Goal: Use online tool/utility: Utilize a website feature to perform a specific function

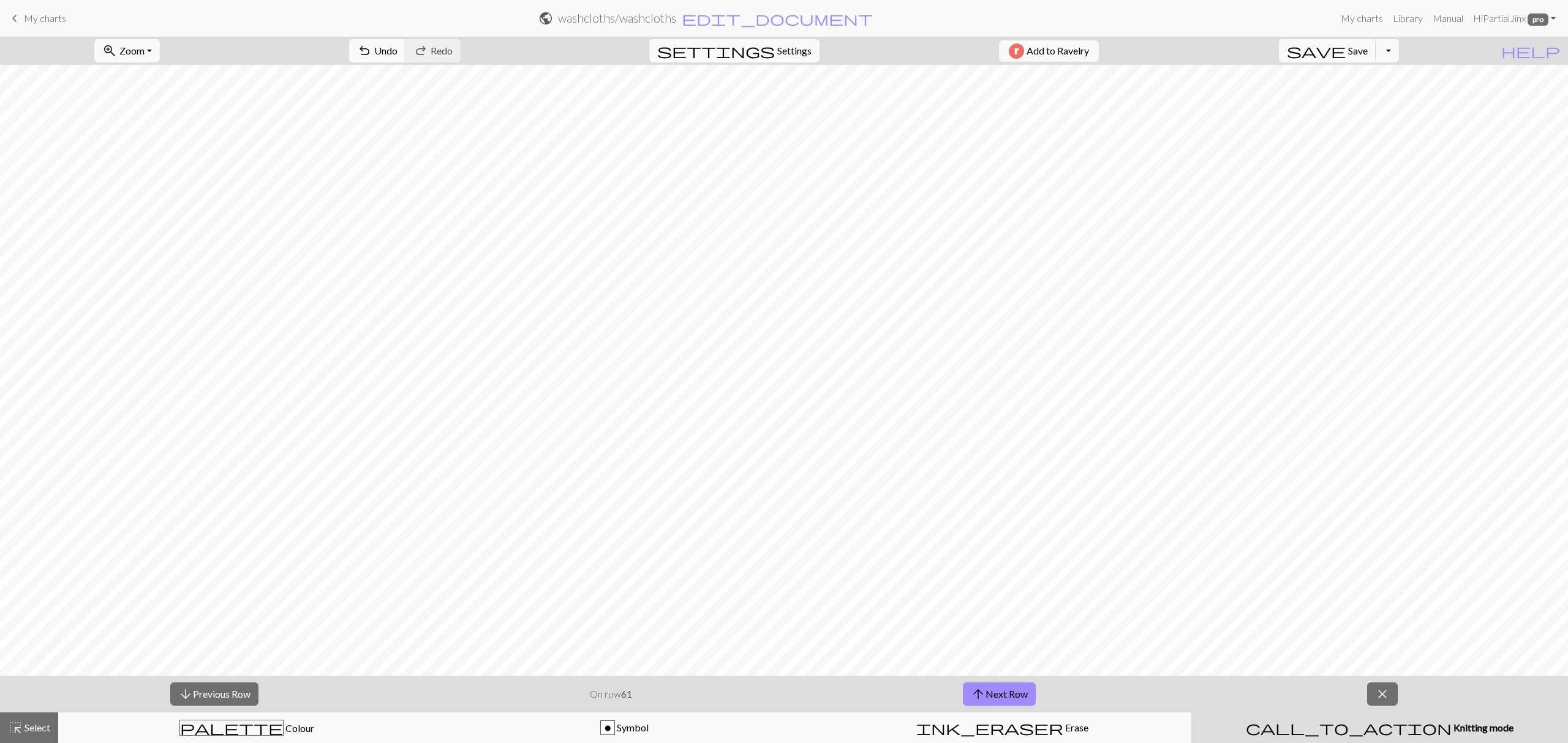
click at [1375, 692] on span "close" at bounding box center [1382, 694] width 15 height 17
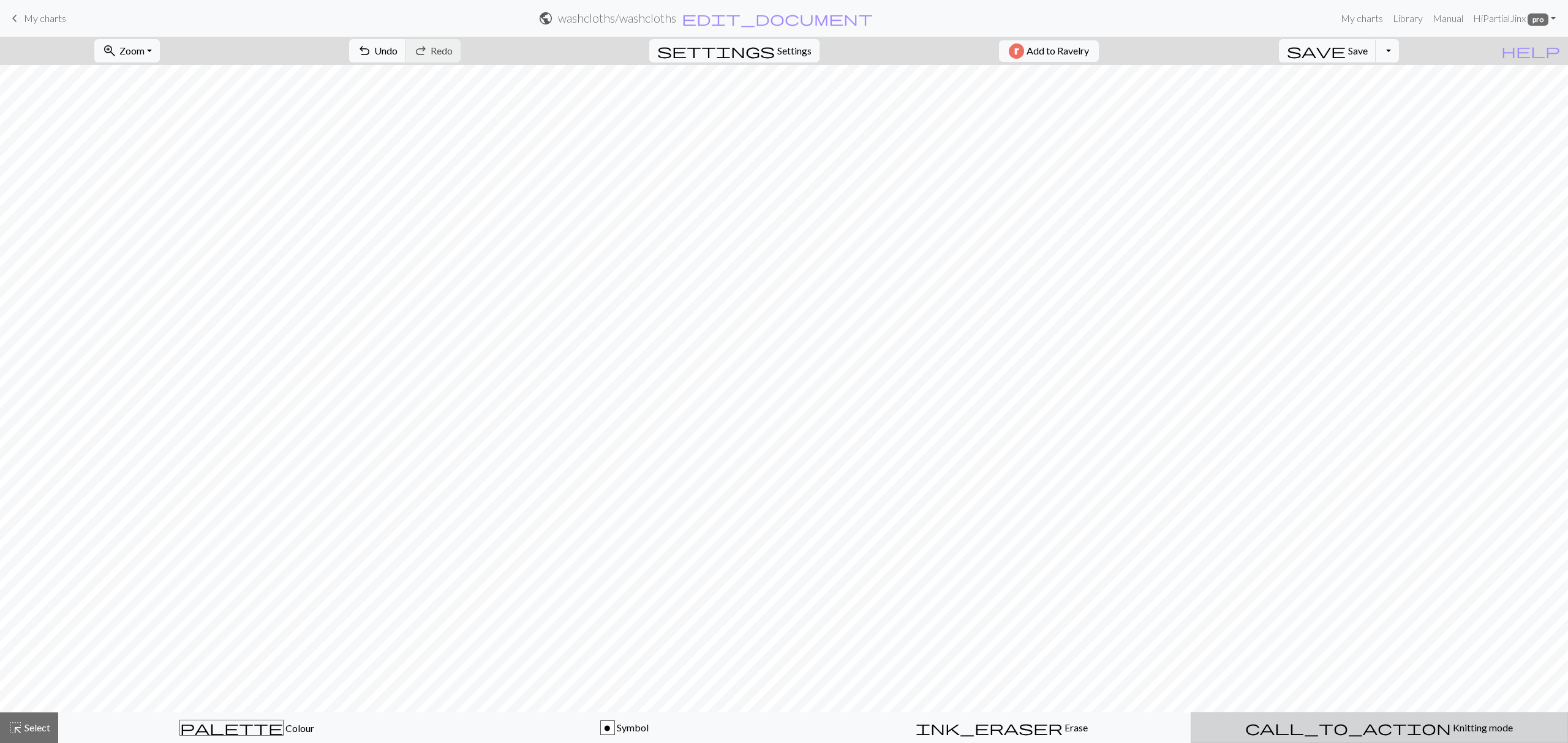
click at [1391, 720] on button "call_to_action Knitting mode Knitting mode" at bounding box center [1379, 728] width 377 height 30
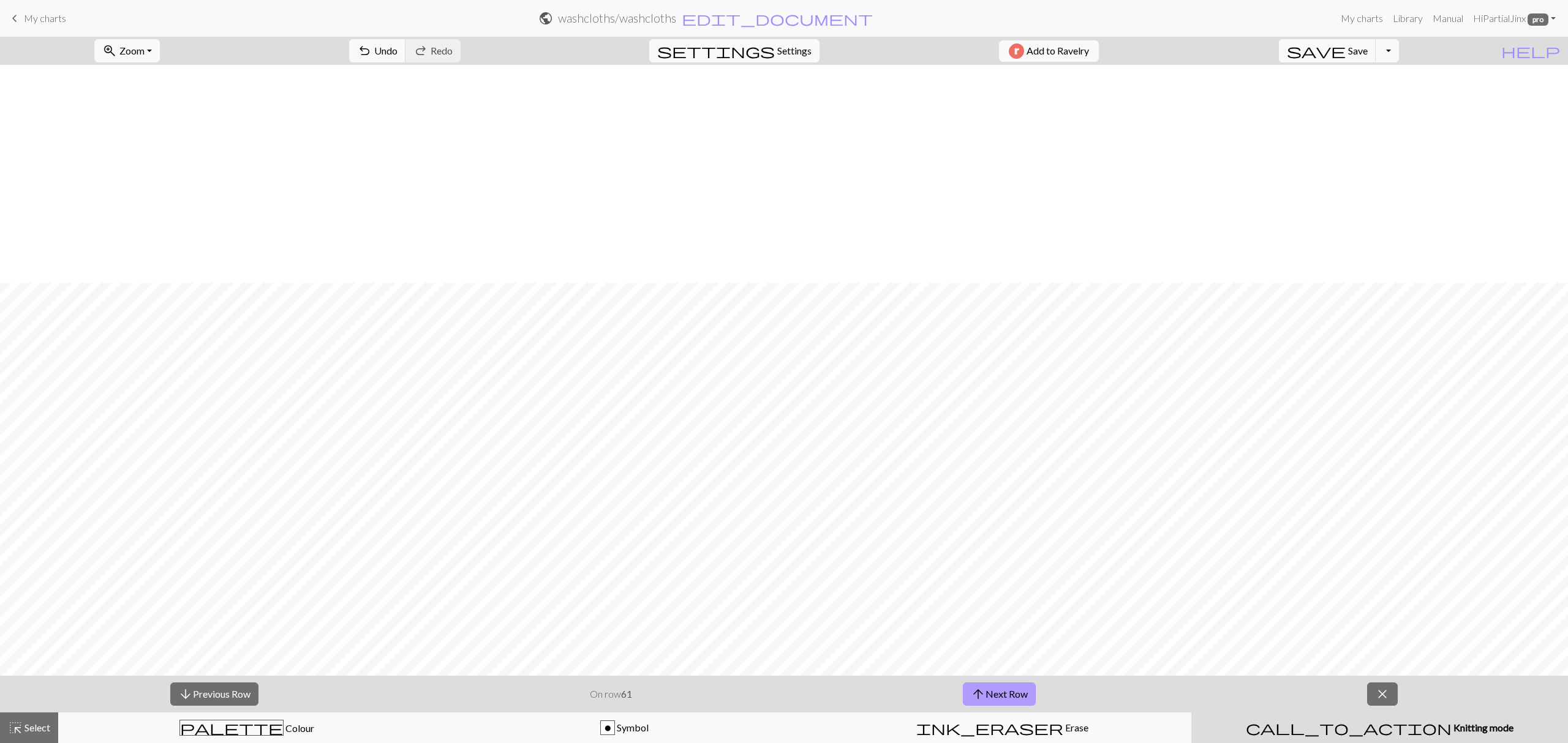
scroll to position [218, 0]
click at [984, 685] on span "arrow_upward" at bounding box center [978, 694] width 15 height 17
click at [242, 691] on button "arrow_downward Previous Row" at bounding box center [214, 694] width 88 height 23
click at [238, 693] on button "arrow_downward Previous Row" at bounding box center [214, 694] width 88 height 23
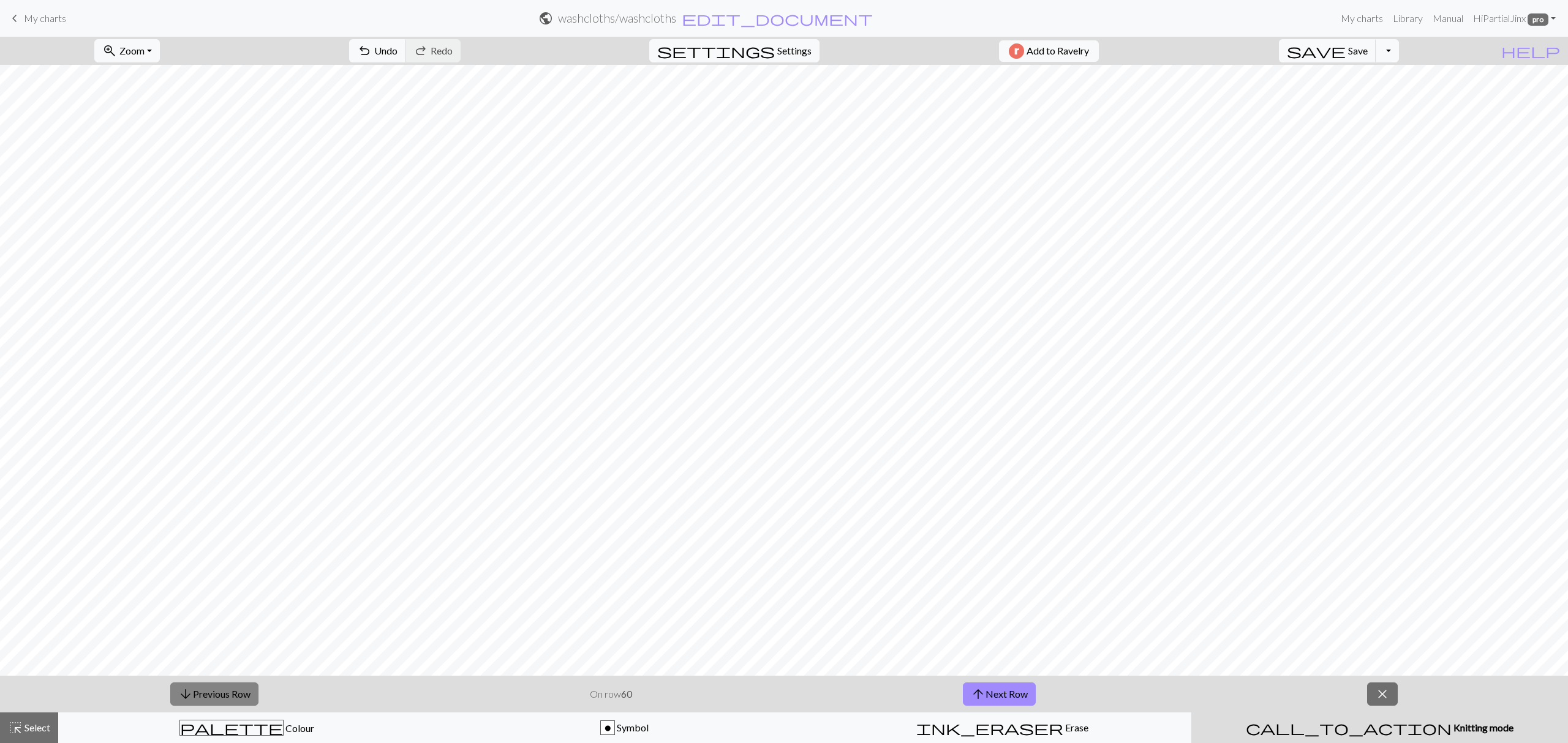
click at [238, 693] on button "arrow_downward Previous Row" at bounding box center [214, 694] width 88 height 23
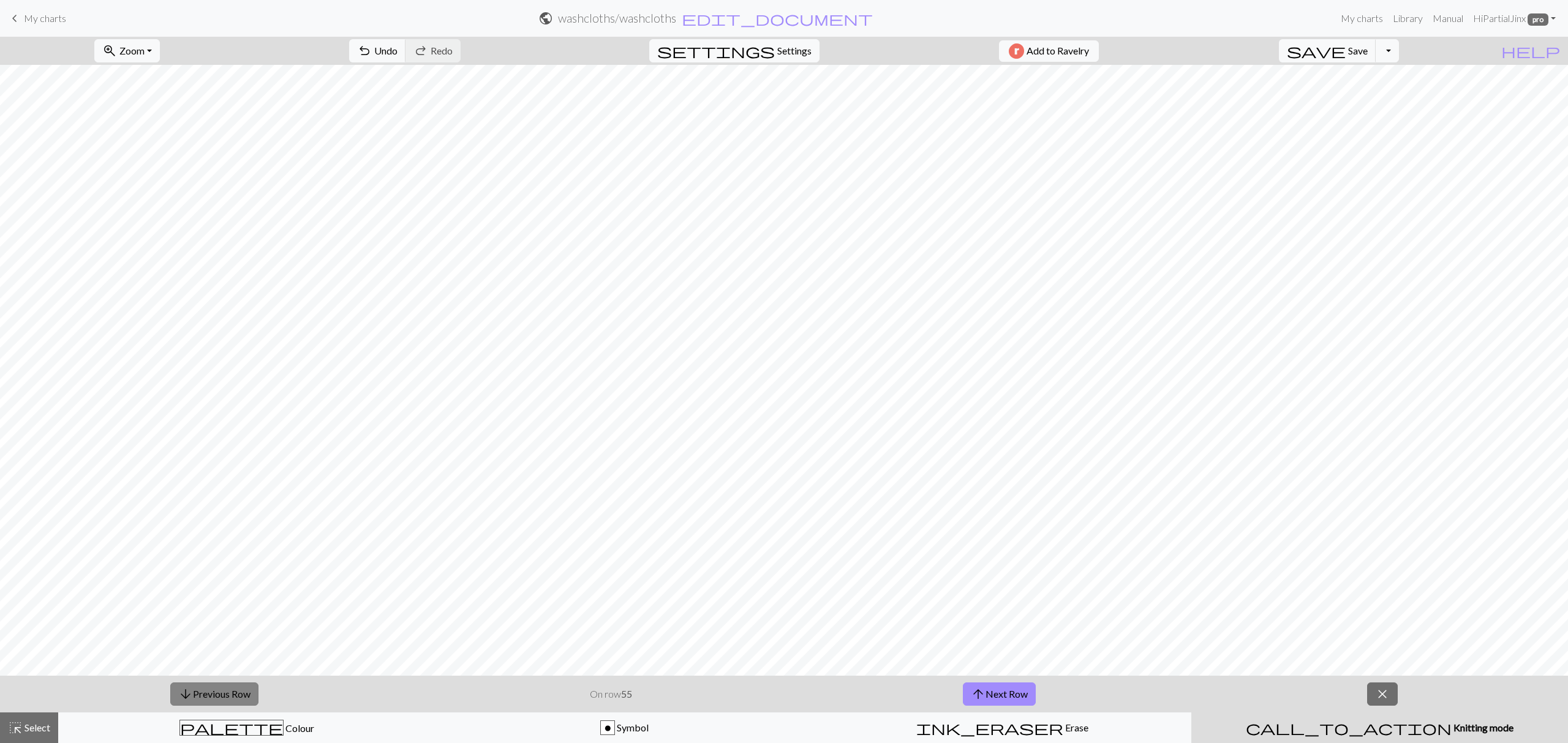
click at [238, 693] on button "arrow_downward Previous Row" at bounding box center [214, 694] width 88 height 23
drag, startPoint x: 238, startPoint y: 693, endPoint x: 231, endPoint y: 696, distance: 7.6
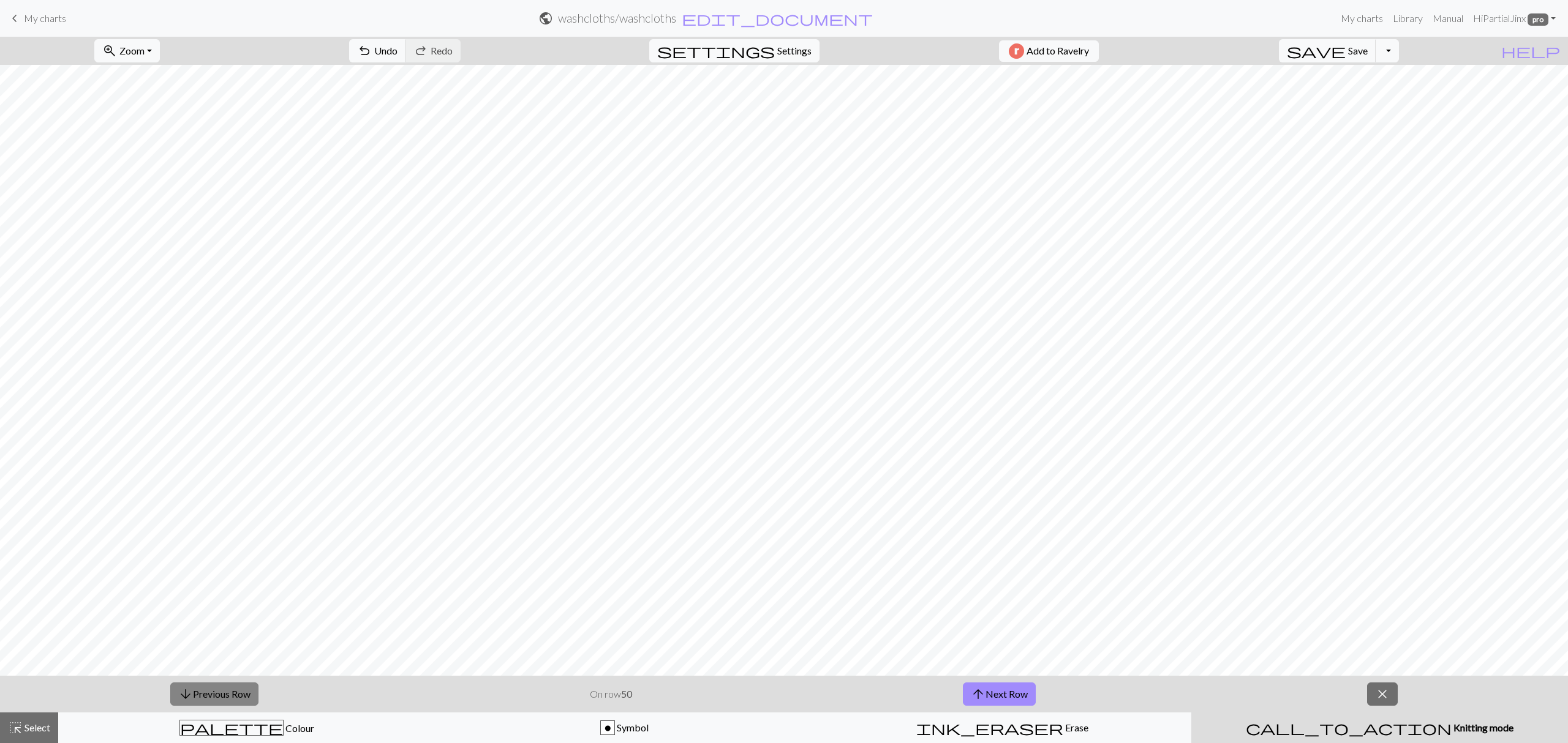
click at [236, 693] on button "arrow_downward Previous Row" at bounding box center [214, 694] width 88 height 23
click at [231, 696] on button "arrow_downward Previous Row" at bounding box center [214, 694] width 88 height 23
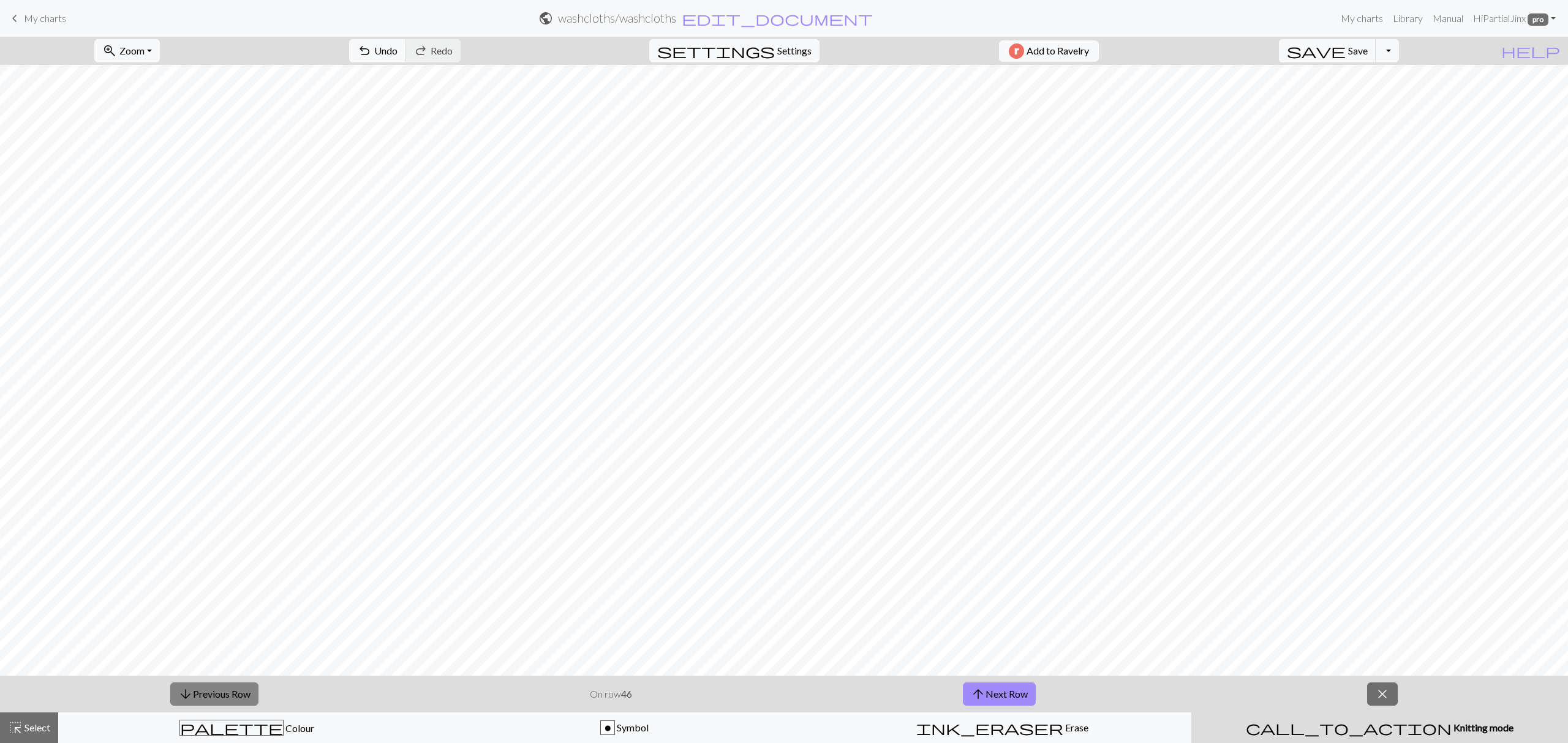
click at [231, 696] on button "arrow_downward Previous Row" at bounding box center [214, 694] width 88 height 23
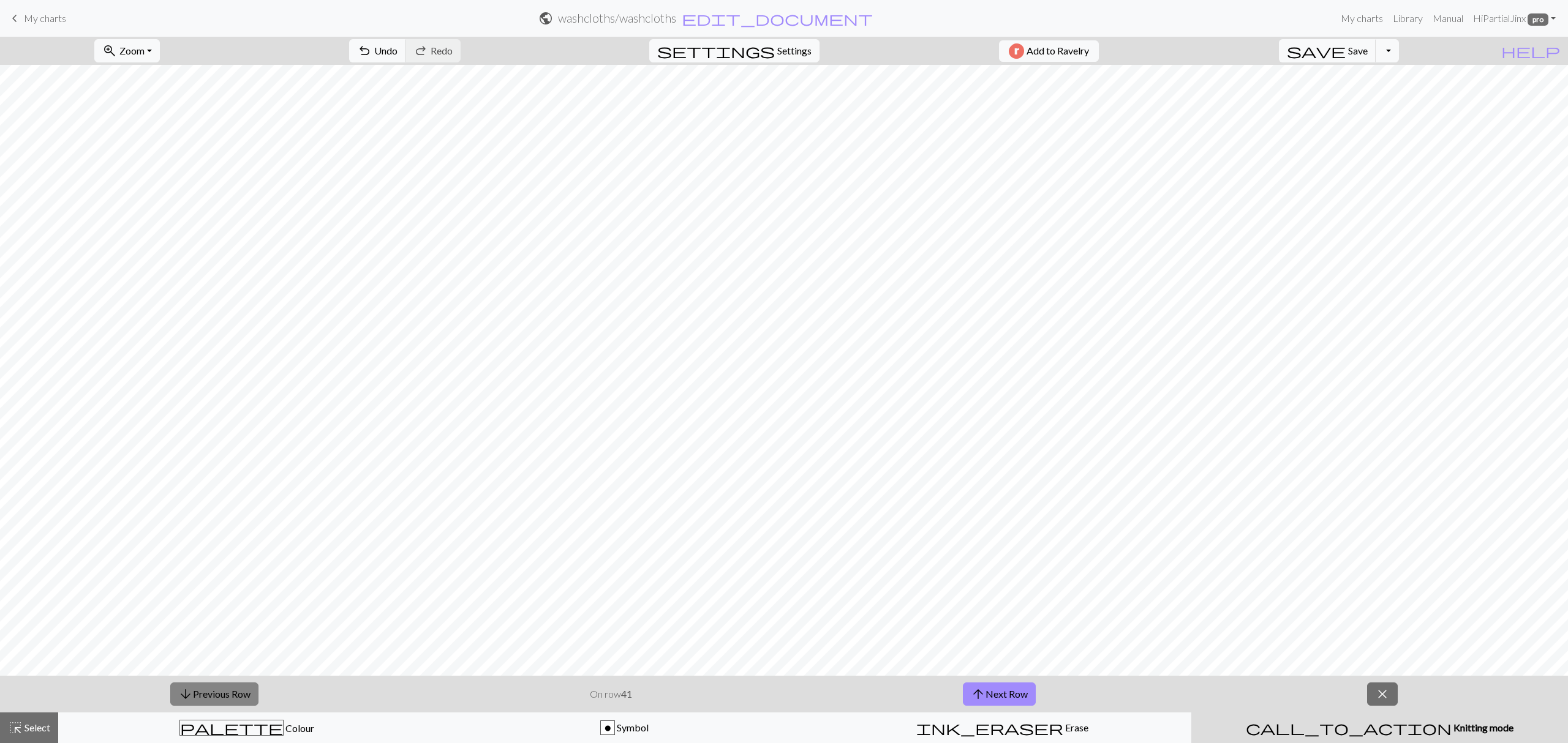
click at [229, 696] on button "arrow_downward Previous Row" at bounding box center [214, 694] width 88 height 23
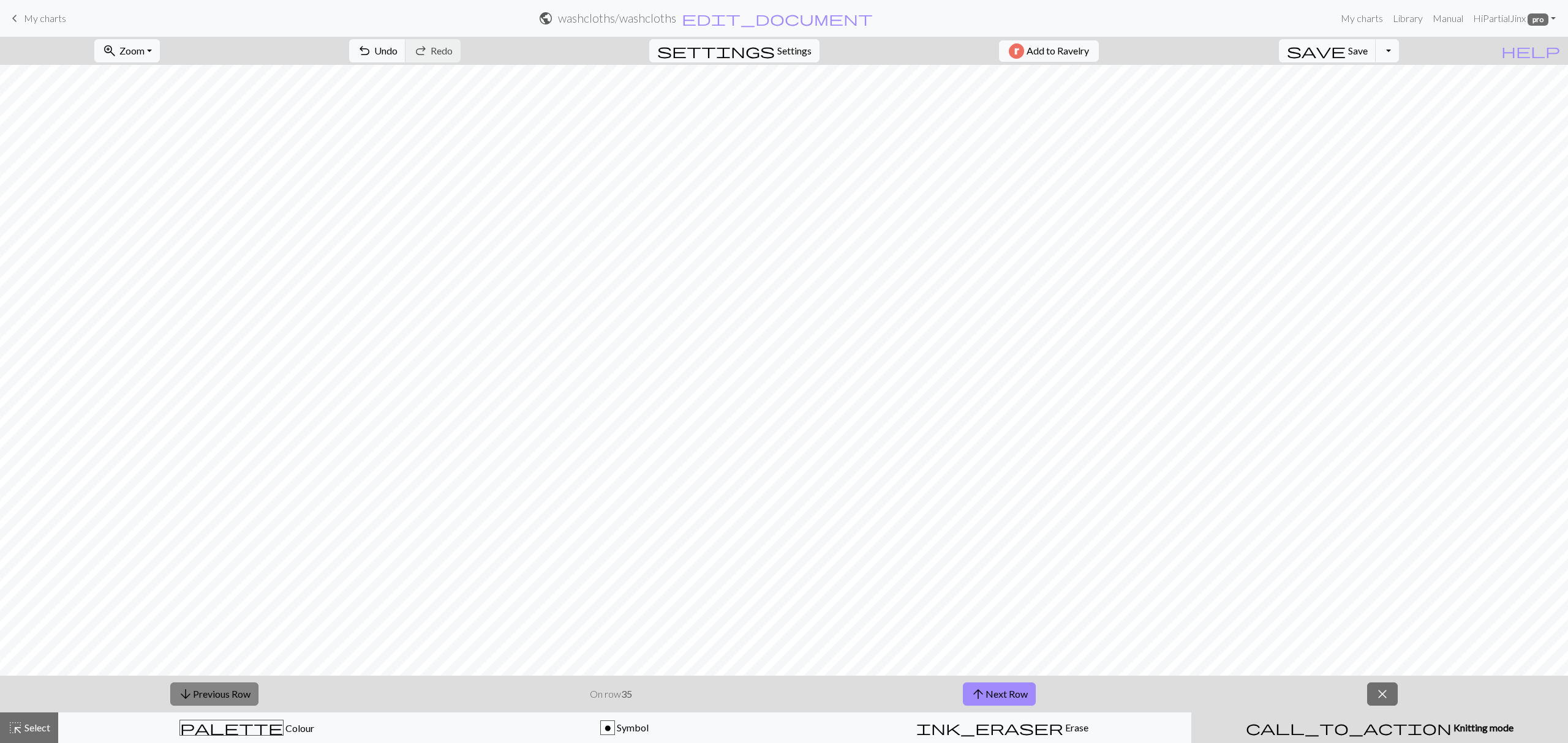
click at [223, 696] on button "arrow_downward Previous Row" at bounding box center [214, 694] width 88 height 23
click at [221, 696] on button "arrow_downward Previous Row" at bounding box center [214, 694] width 88 height 23
click at [221, 697] on button "arrow_downward Previous Row" at bounding box center [214, 694] width 88 height 23
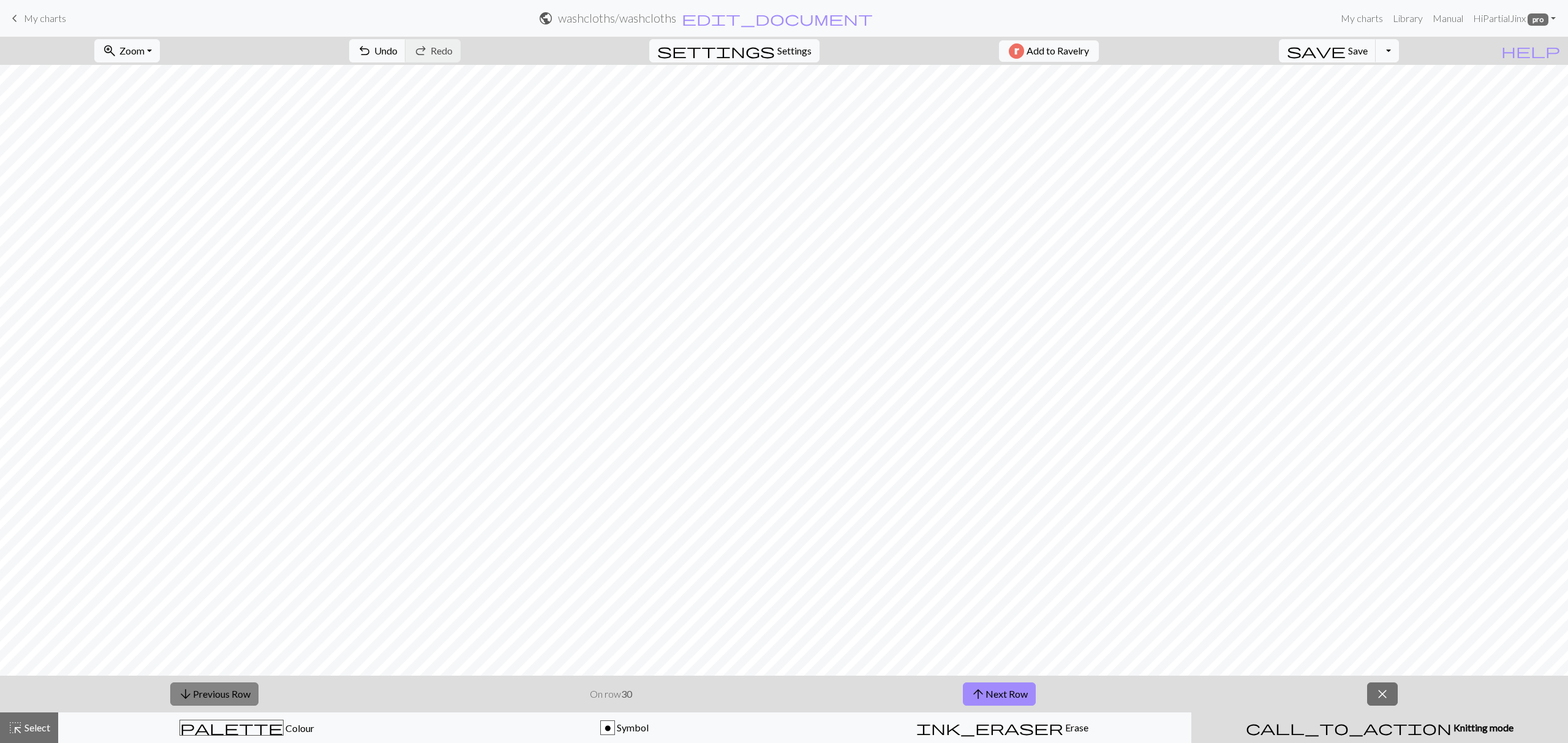
click at [219, 697] on button "arrow_downward Previous Row" at bounding box center [214, 694] width 88 height 23
click at [219, 698] on button "arrow_downward Previous Row" at bounding box center [214, 694] width 88 height 23
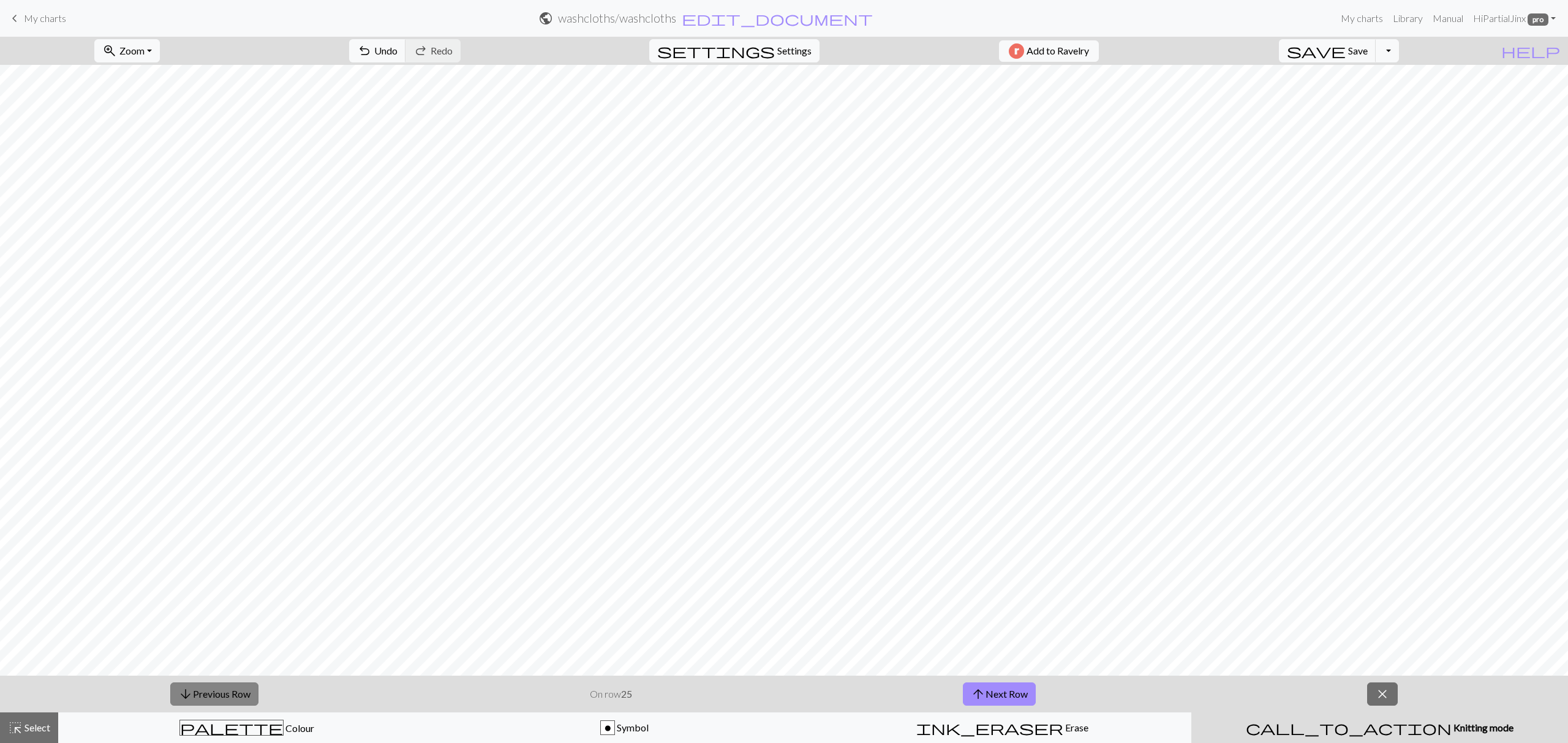
click at [219, 698] on button "arrow_downward Previous Row" at bounding box center [214, 694] width 88 height 23
